Goal: Task Accomplishment & Management: Manage account settings

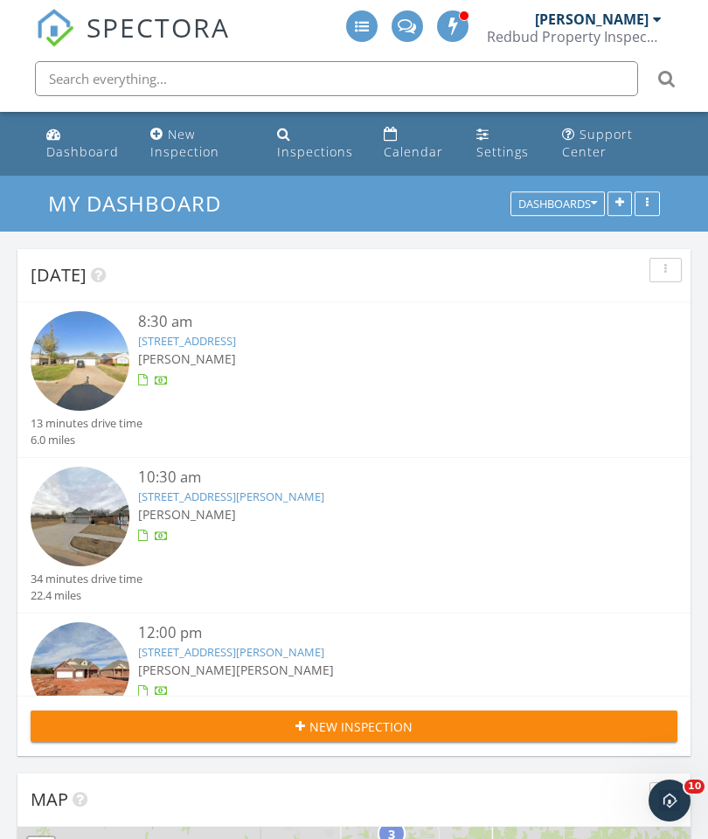
click at [175, 491] on link "[STREET_ADDRESS][PERSON_NAME]" at bounding box center [231, 496] width 186 height 16
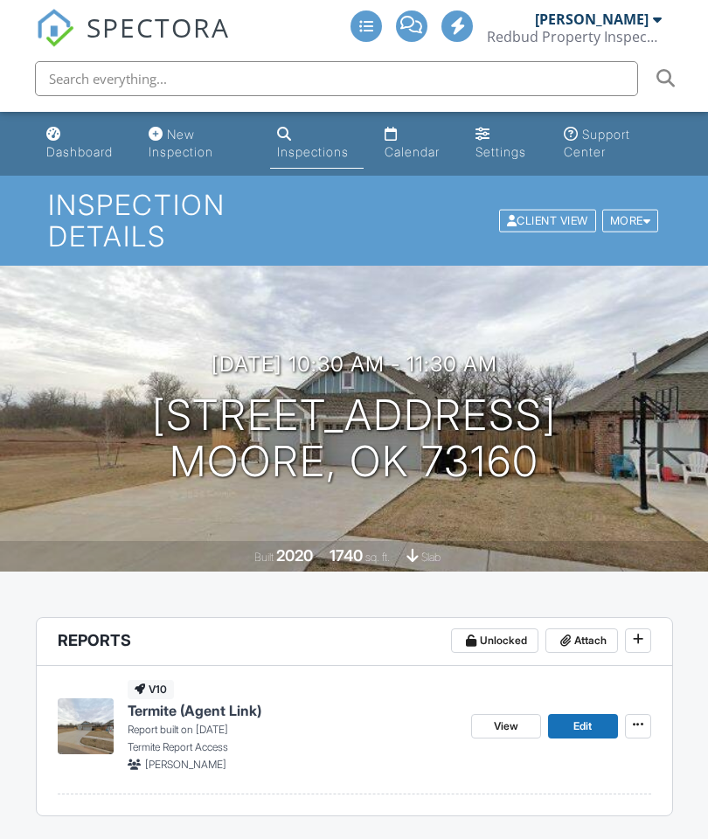
click at [571, 622] on header "Reports Unlocked Attach" at bounding box center [354, 642] width 635 height 48
click at [571, 637] on span at bounding box center [564, 640] width 17 height 17
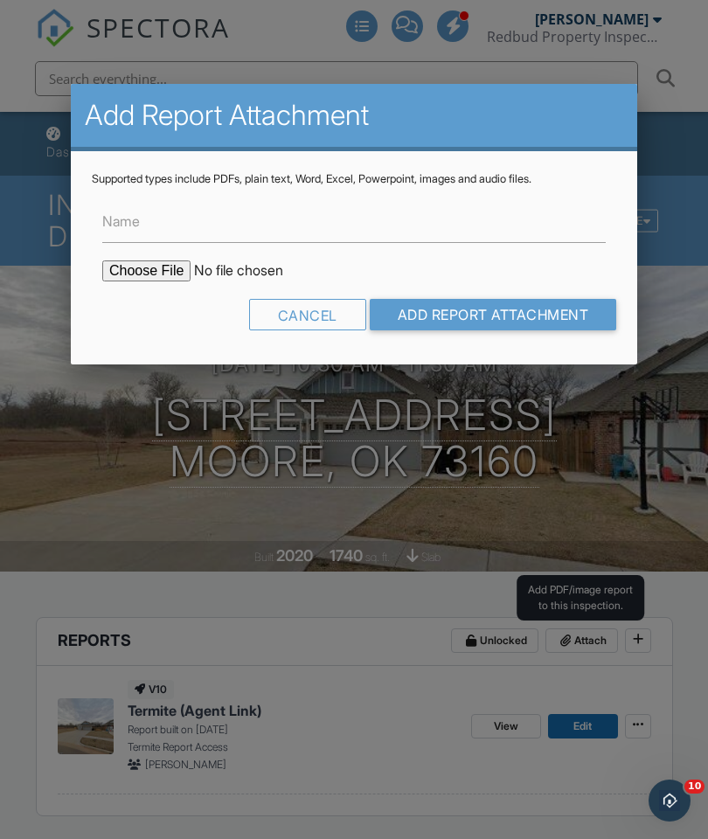
click at [129, 266] on input "file" at bounding box center [250, 270] width 297 height 21
type input "C:\fakepath\2413 Northfork Drive. TIR.pdf"
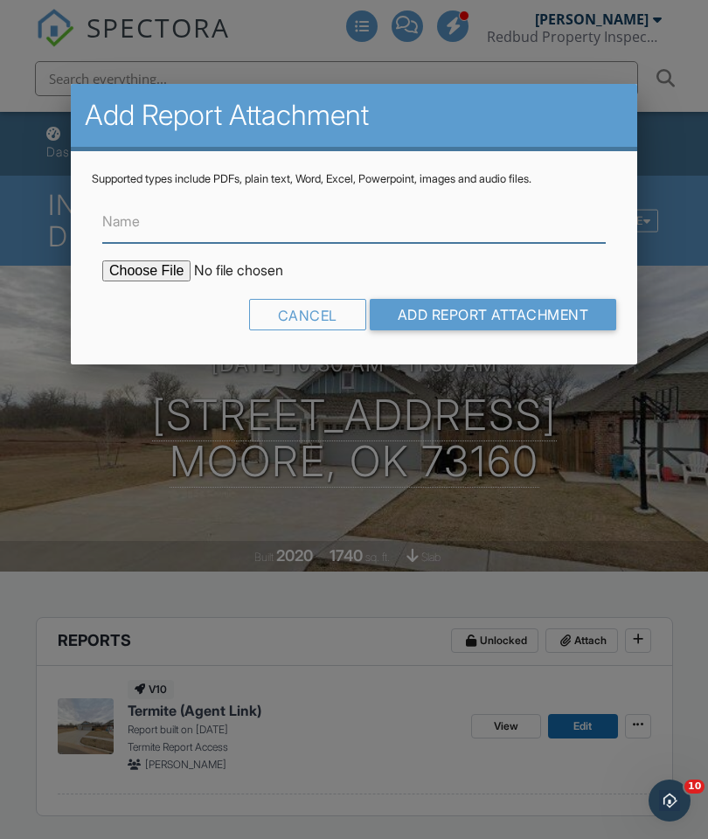
click at [340, 241] on input "Name" at bounding box center [353, 221] width 503 height 43
type input "Termite Inspection Report"
click at [523, 305] on input "Add Report Attachment" at bounding box center [493, 314] width 247 height 31
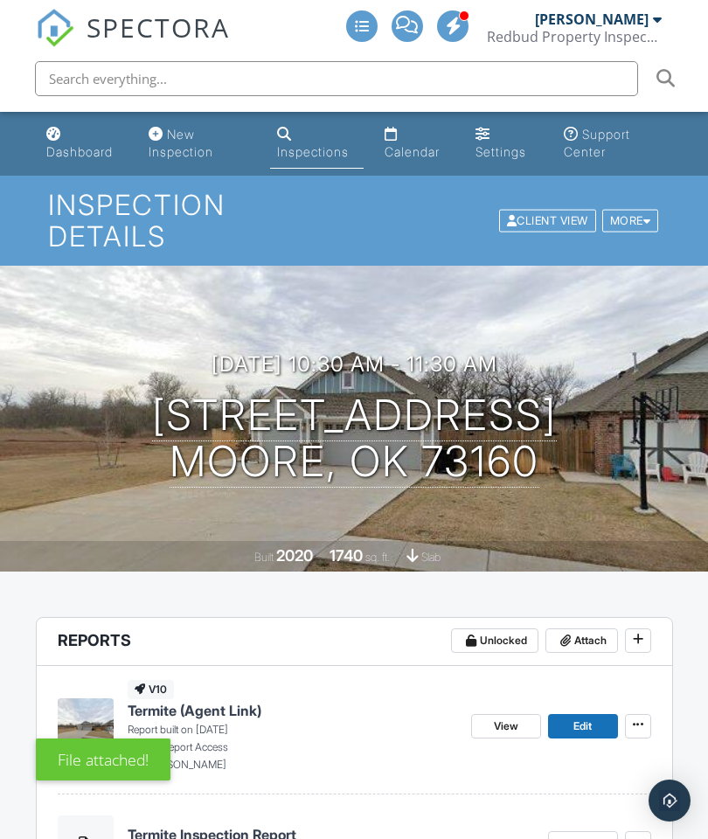
click at [576, 834] on span "View" at bounding box center [582, 842] width 24 height 17
click at [60, 144] on div "Dashboard" at bounding box center [79, 151] width 66 height 15
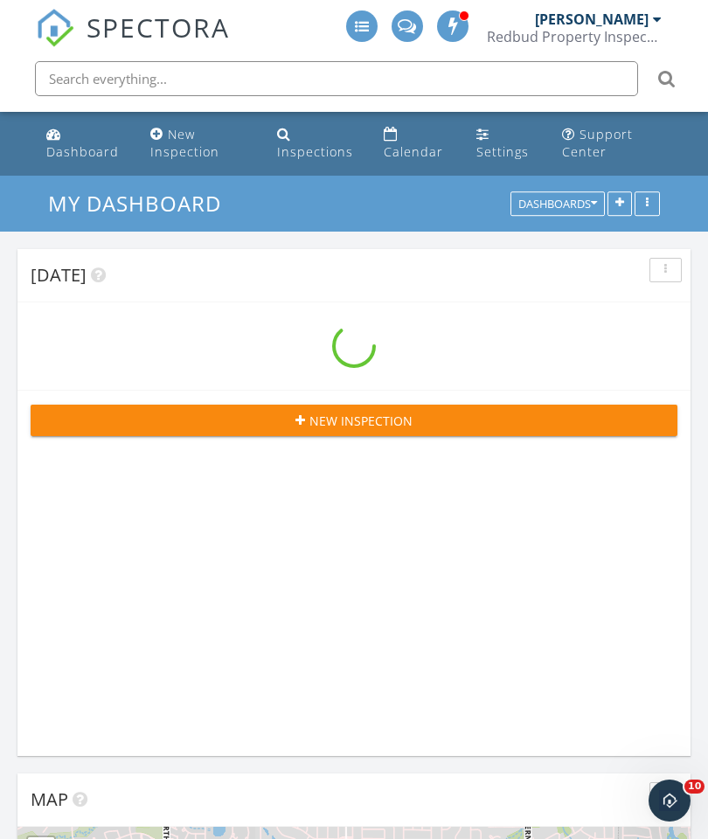
scroll to position [2639, 709]
